Goal: Information Seeking & Learning: Understand process/instructions

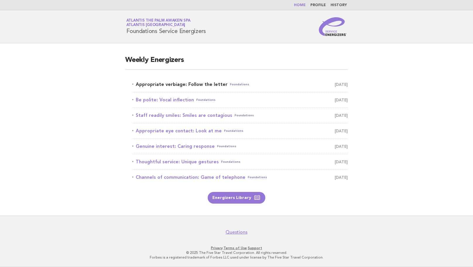
click at [212, 88] on link "Appropriate verbiage: Follow the letter Foundations August 23" at bounding box center [240, 84] width 216 height 8
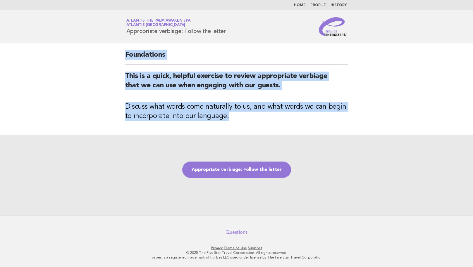
drag, startPoint x: 230, startPoint y: 119, endPoint x: 111, endPoint y: 56, distance: 134.0
click at [111, 56] on main "Foundations This is a quick, helpful exercise to review appropriate verbiage th…" at bounding box center [236, 129] width 473 height 173
drag, startPoint x: 126, startPoint y: 31, endPoint x: 230, endPoint y: 33, distance: 103.6
click at [230, 33] on div "Service Energizers Atlantis The Palm Awaken Spa Atlantis [GEOGRAPHIC_DATA] Appr…" at bounding box center [236, 26] width 237 height 19
copy h1 "Appropriate verbiage: Follow the letter"
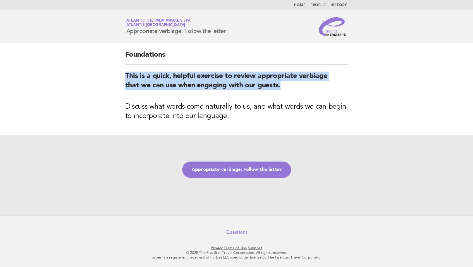
drag, startPoint x: 125, startPoint y: 77, endPoint x: 290, endPoint y: 91, distance: 165.3
click at [290, 91] on h2 "This is a quick, helpful exercise to review appropriate verbiage that we can us…" at bounding box center [236, 84] width 223 height 24
copy h2 "This is a quick, helpful exercise to review appropriate verbiage that we can us…"
click at [225, 169] on link "Appropriate verbiage: Follow the letter" at bounding box center [236, 170] width 109 height 16
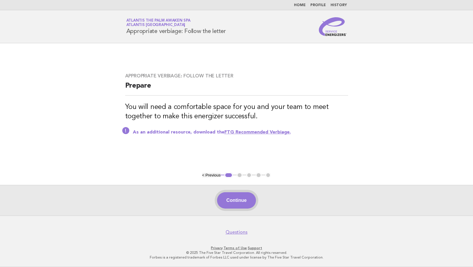
click at [232, 203] on button "Continue" at bounding box center [236, 200] width 39 height 16
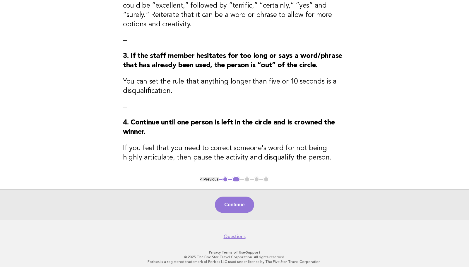
scroll to position [177, 0]
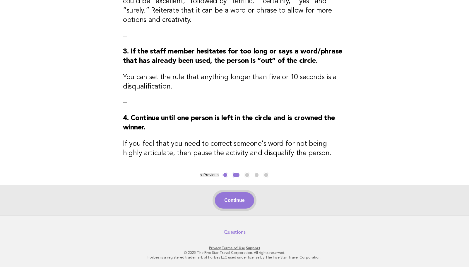
click at [232, 202] on button "Continue" at bounding box center [234, 200] width 39 height 16
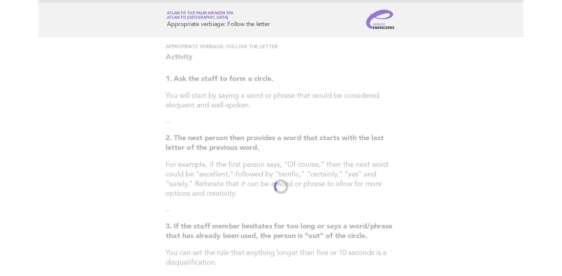
scroll to position [0, 0]
